Goal: Navigation & Orientation: Find specific page/section

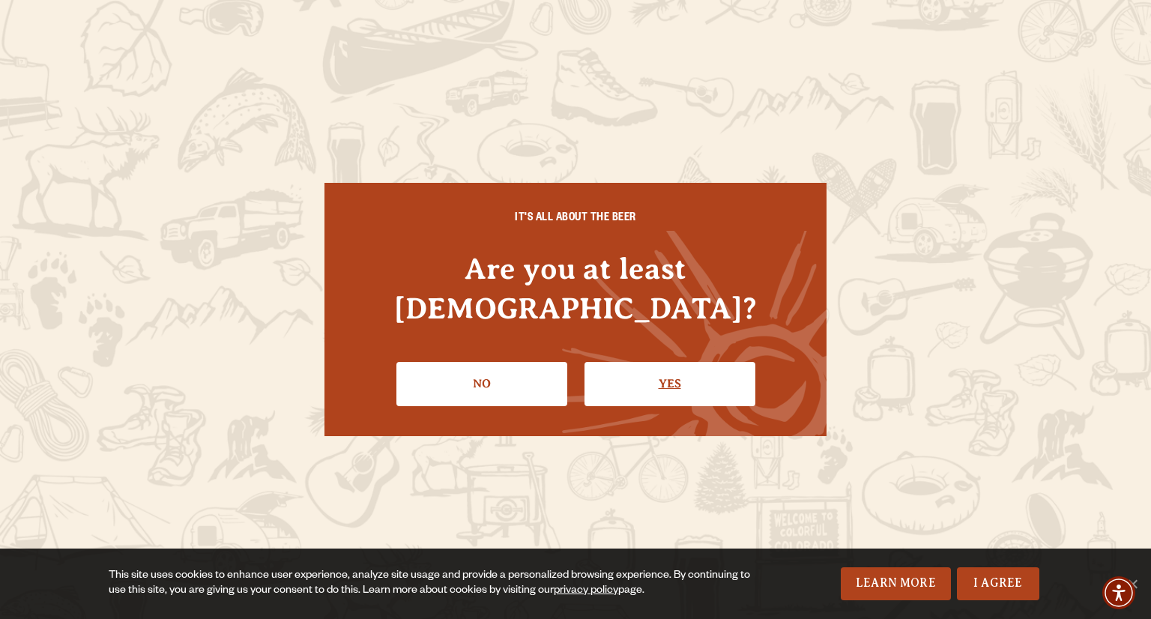
click at [666, 363] on link "Yes" at bounding box center [670, 383] width 171 height 43
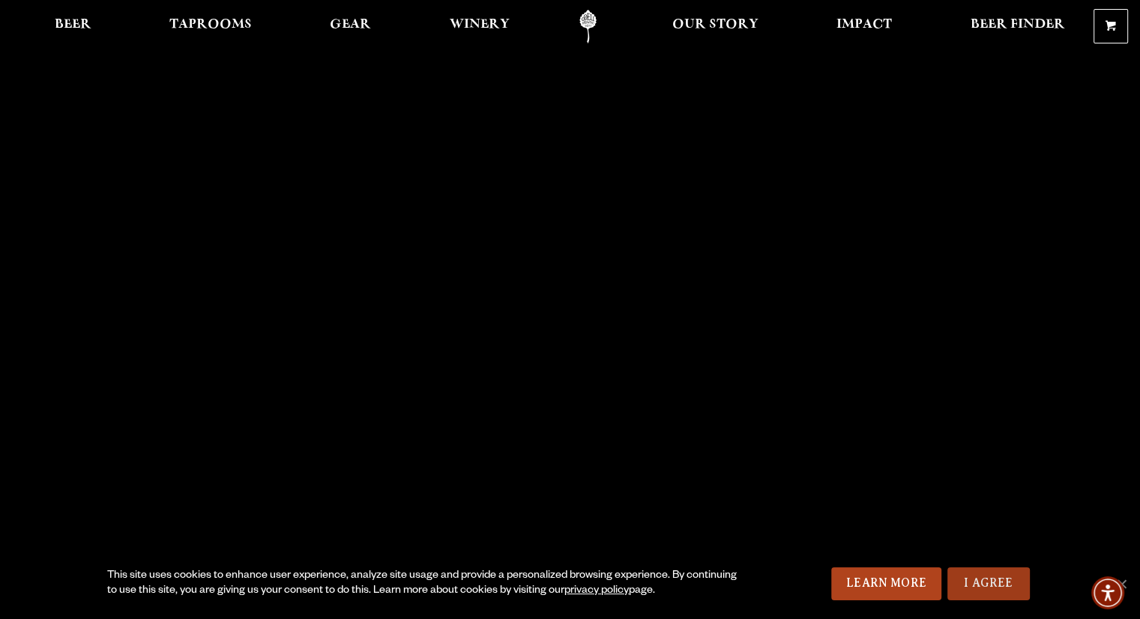
click at [964, 582] on link "I Agree" at bounding box center [988, 583] width 82 height 33
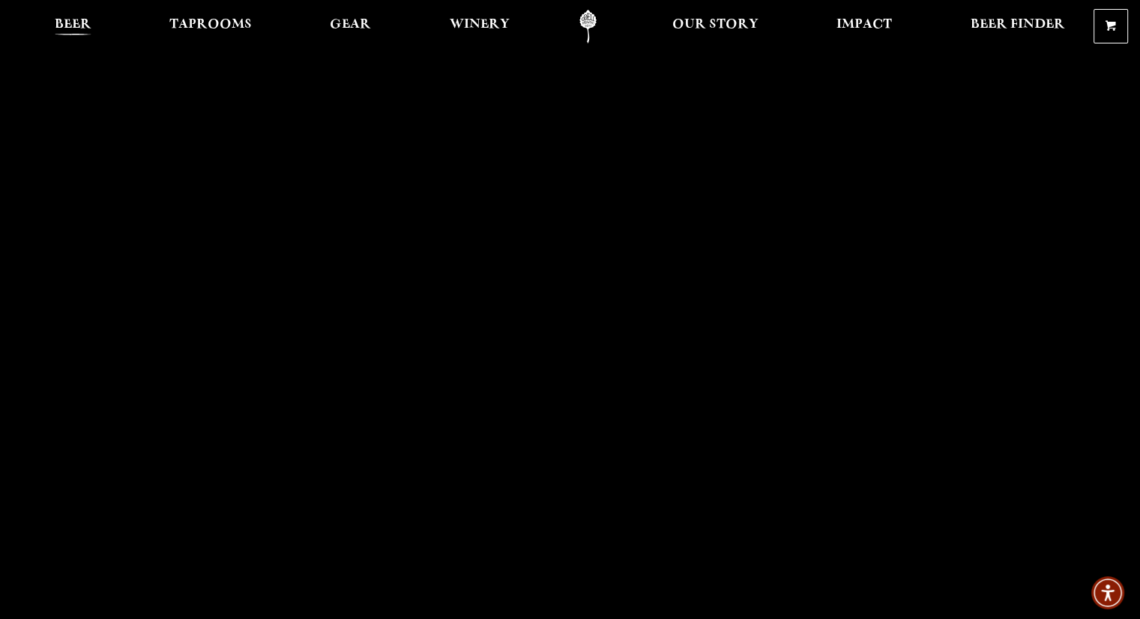
click at [78, 27] on span "Beer" at bounding box center [73, 25] width 37 height 12
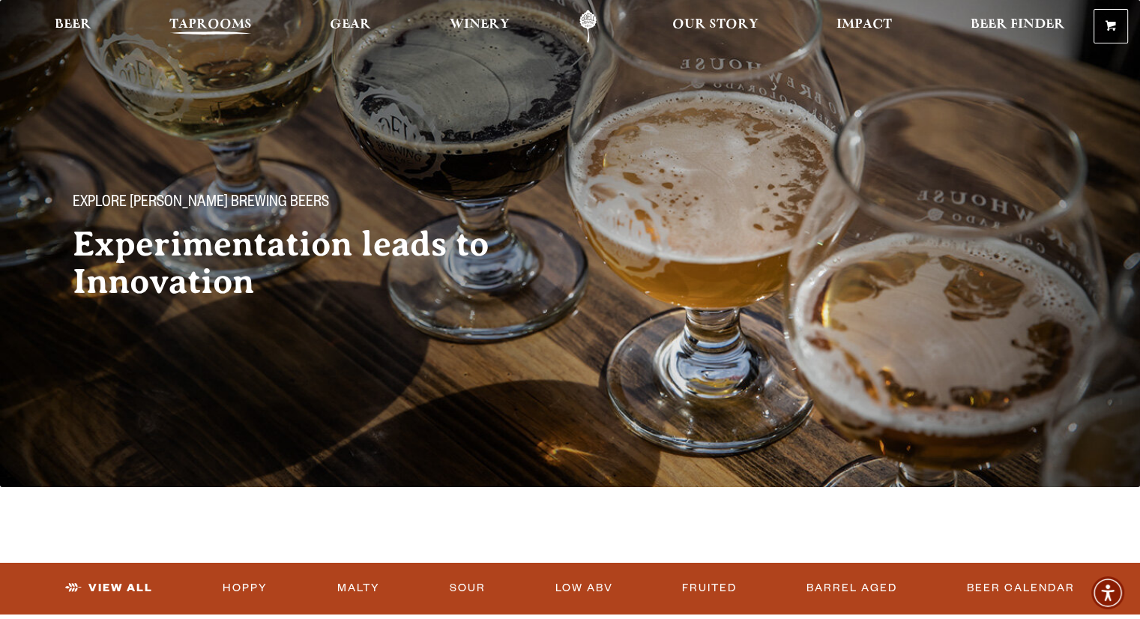
click at [207, 11] on link "Taprooms" at bounding box center [211, 27] width 102 height 34
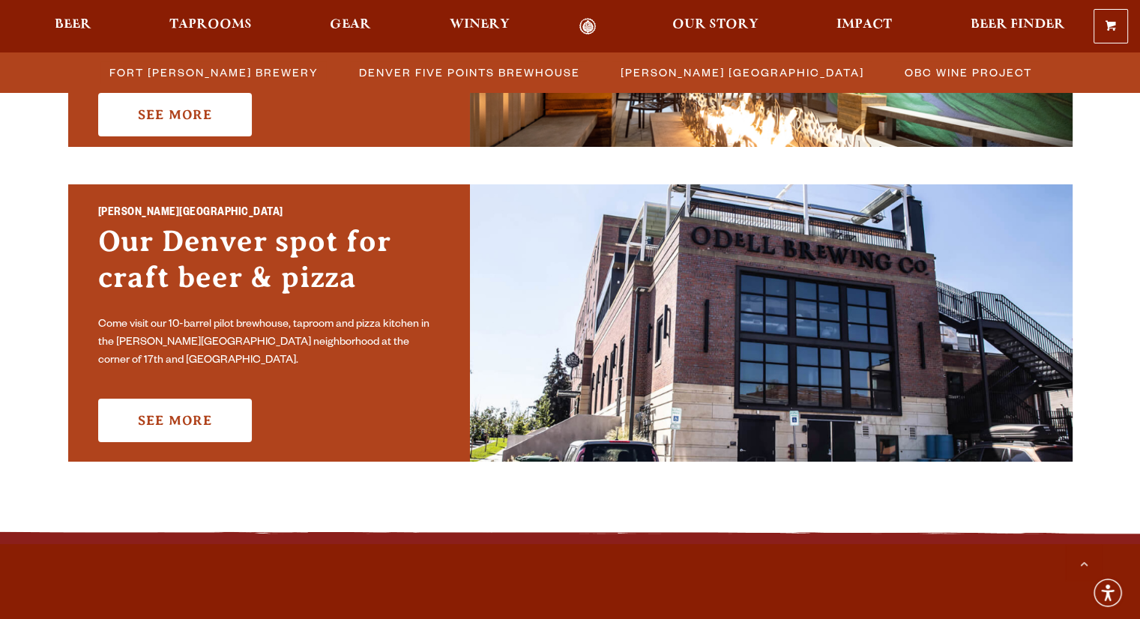
scroll to position [1009, 0]
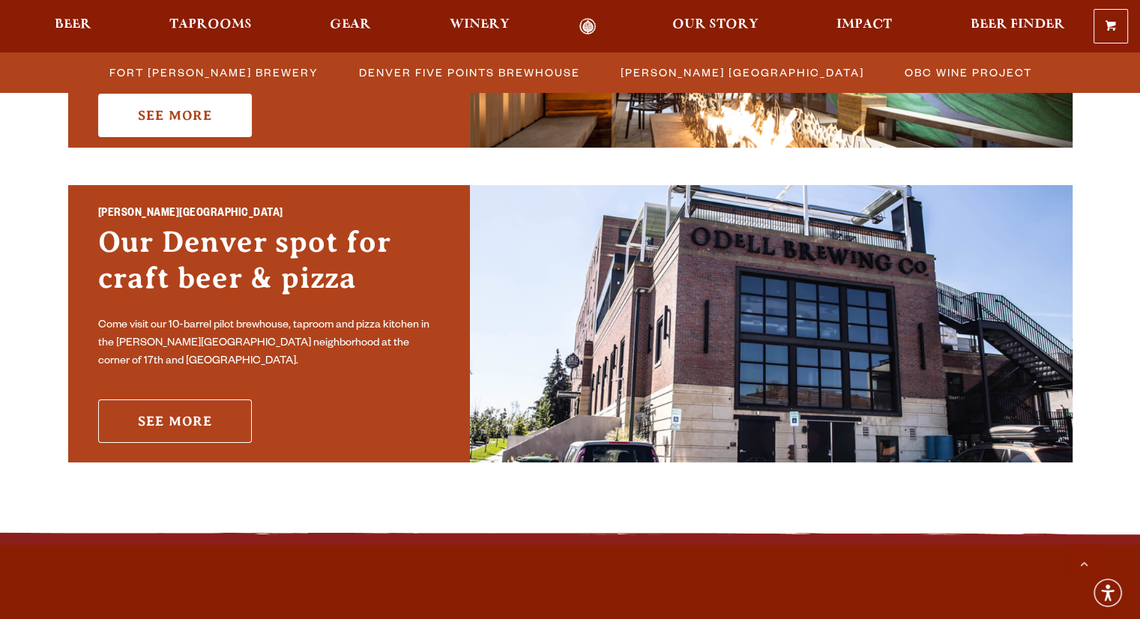
click at [168, 414] on link "See More" at bounding box center [175, 420] width 154 height 43
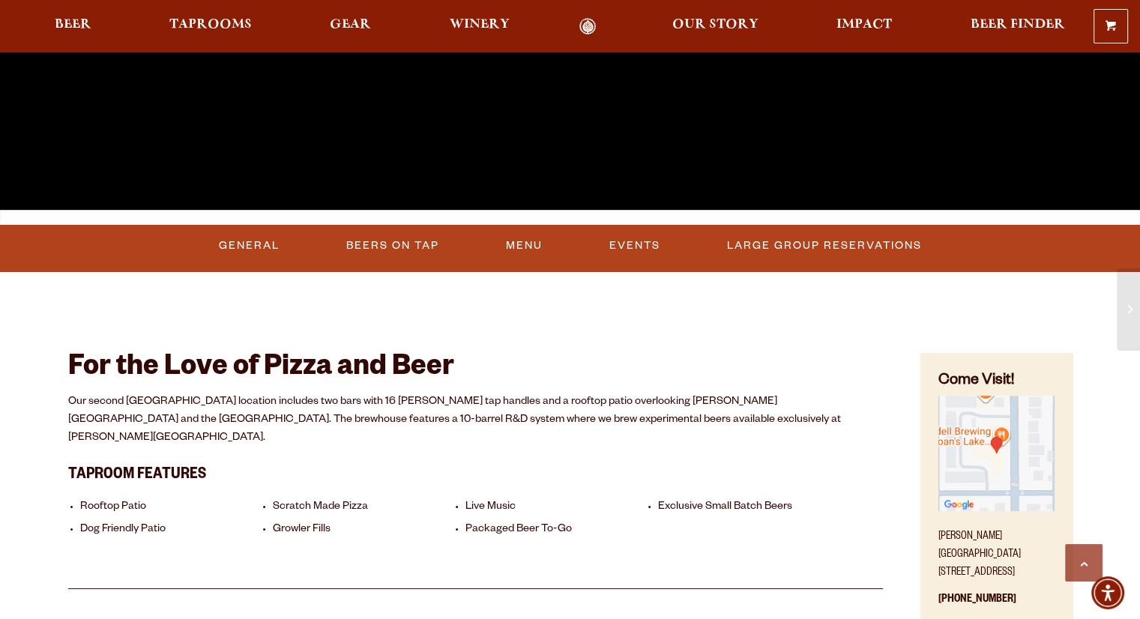
scroll to position [389, 0]
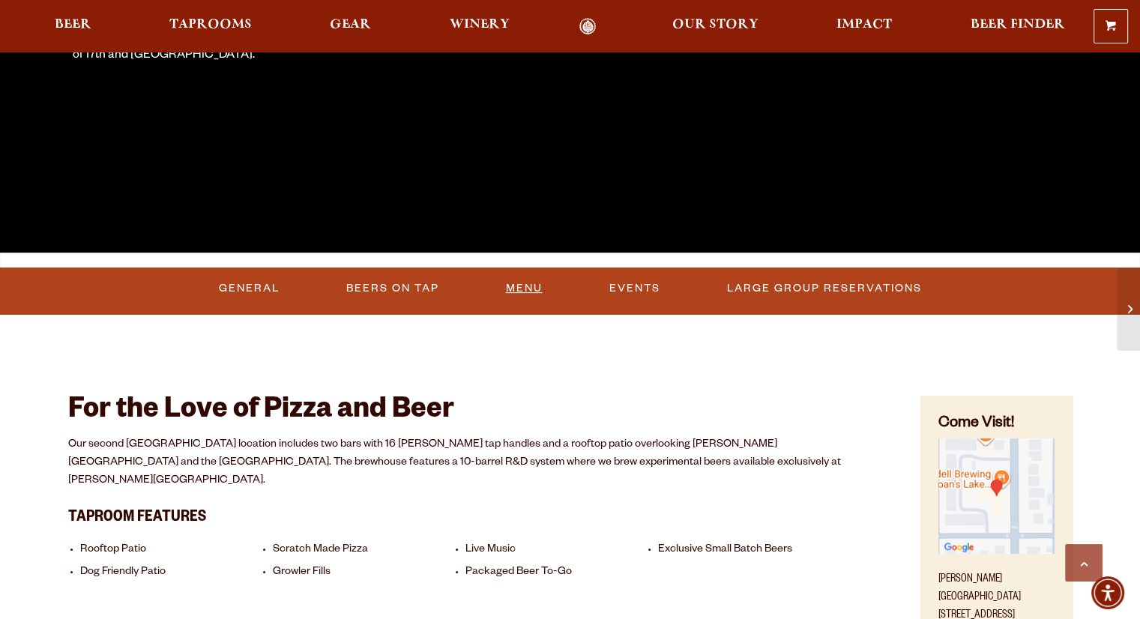
click at [519, 295] on link "Menu" at bounding box center [524, 288] width 49 height 34
